Goal: Navigation & Orientation: Find specific page/section

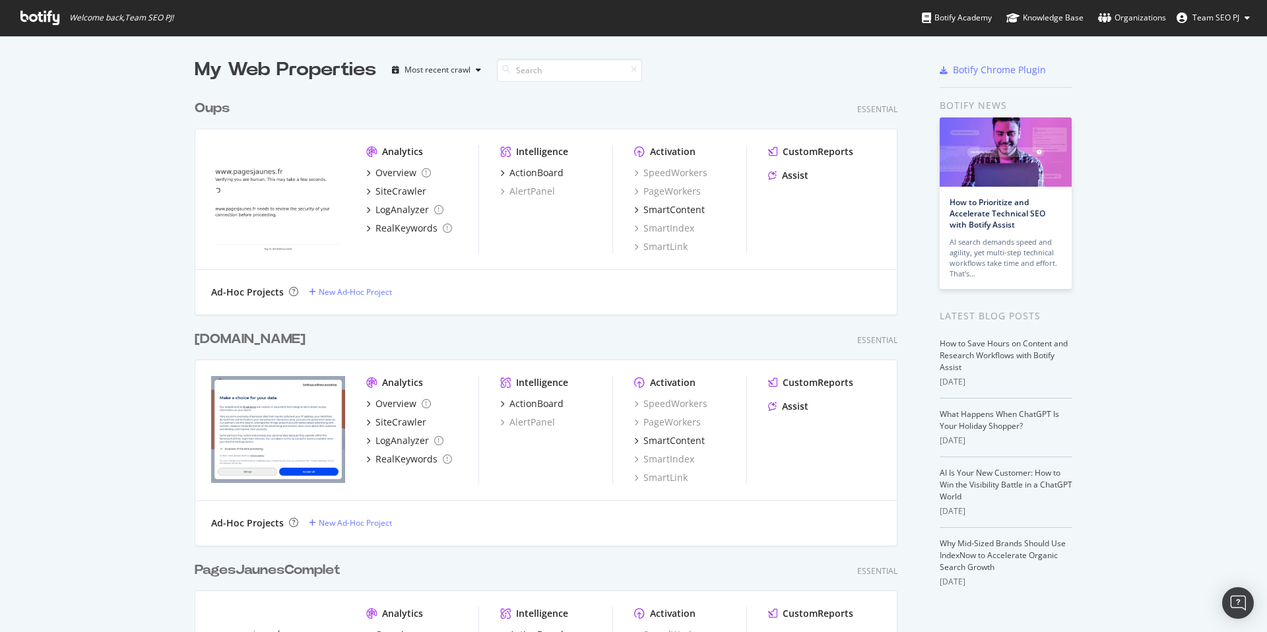
click at [36, 19] on icon at bounding box center [39, 18] width 39 height 15
click at [46, 16] on icon at bounding box center [39, 18] width 39 height 15
